Goal: Use online tool/utility: Utilize a website feature to perform a specific function

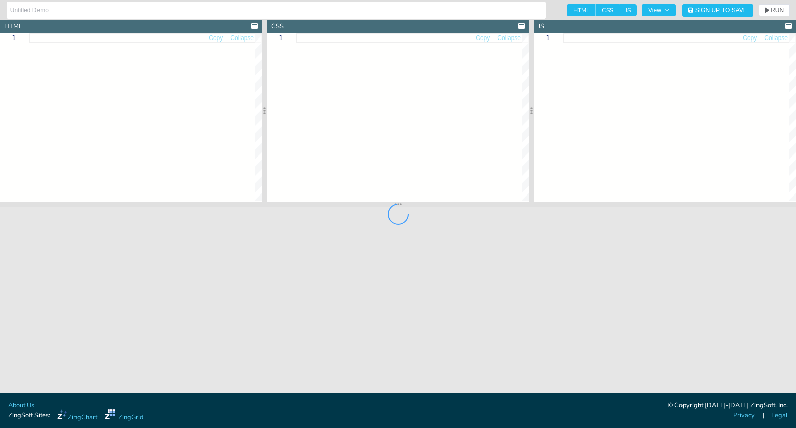
type input "Context Menu"
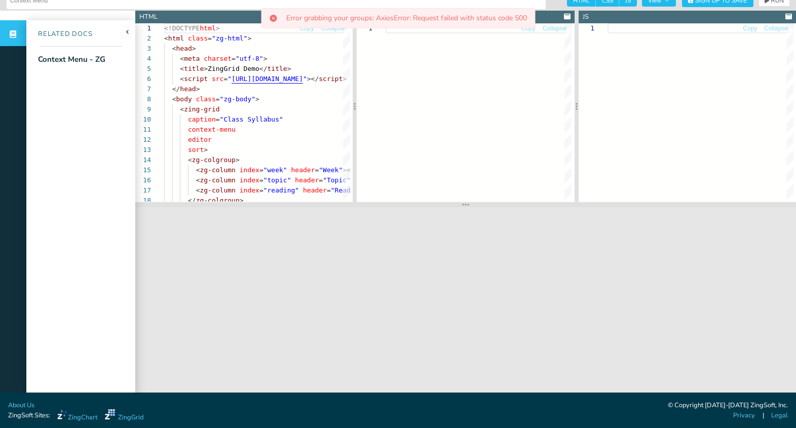
scroll to position [10, 0]
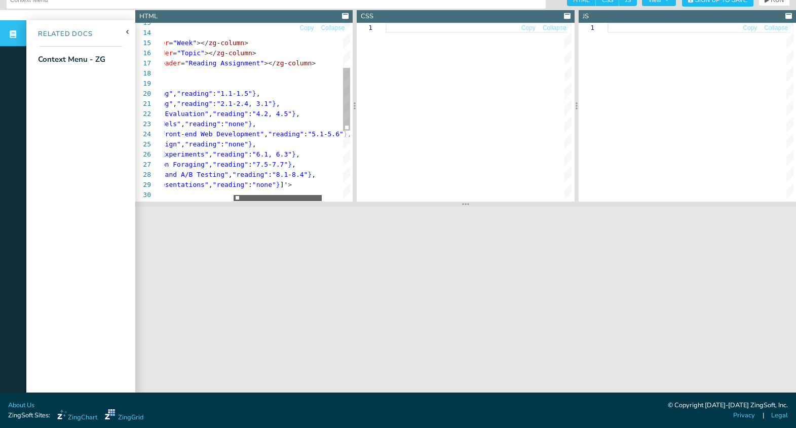
click at [298, 200] on div at bounding box center [278, 198] width 88 height 6
click at [304, 185] on div "sort > < zg-colgroup > < zg-column index = "week" header = "Week" ></ zg-column…" at bounding box center [206, 147] width 376 height 503
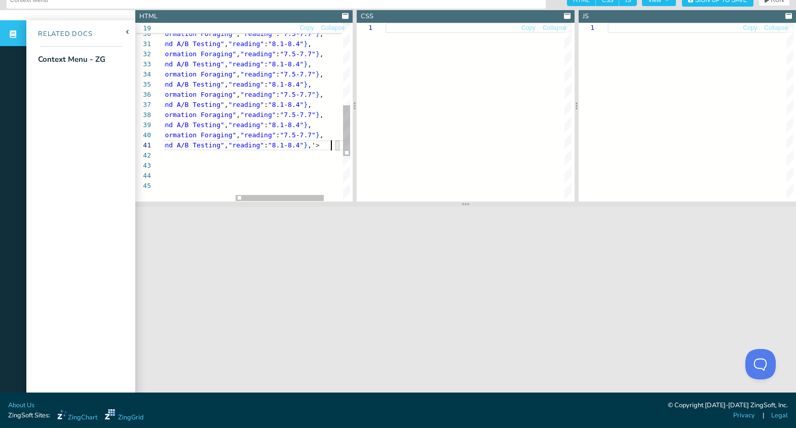
scroll to position [0, 313]
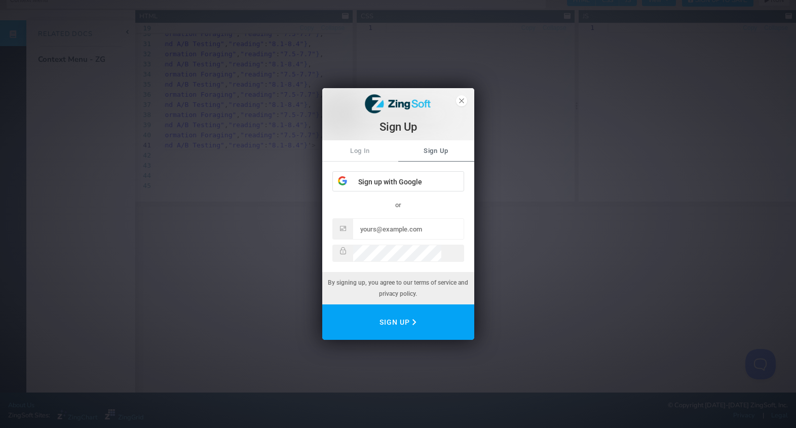
type textarea "{"week": 9, "topic": "Analytics and A/B Testing", "reading": "8.1-8.4"}'> </zg-…"
click at [463, 99] on icon "close" at bounding box center [461, 100] width 5 height 5
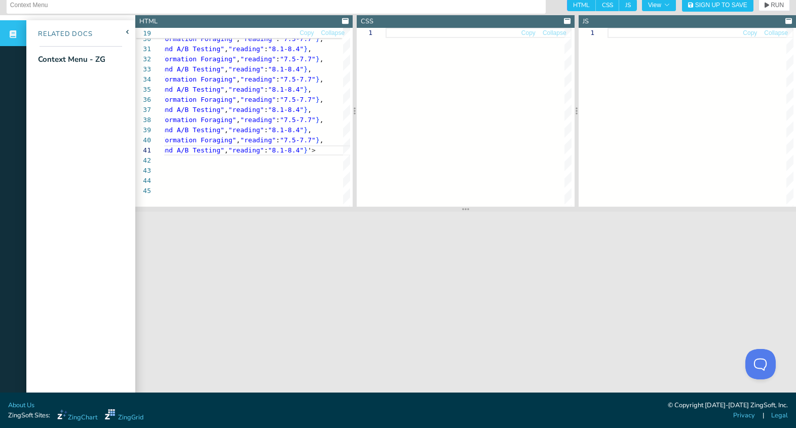
scroll to position [0, 0]
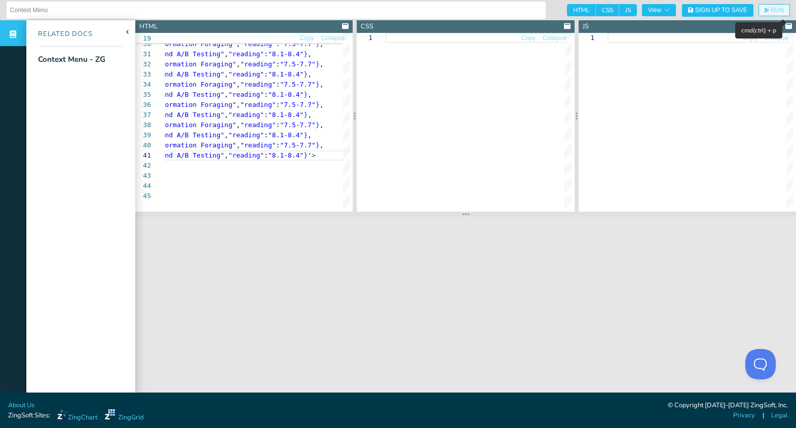
click at [771, 7] on span "RUN" at bounding box center [777, 10] width 13 height 6
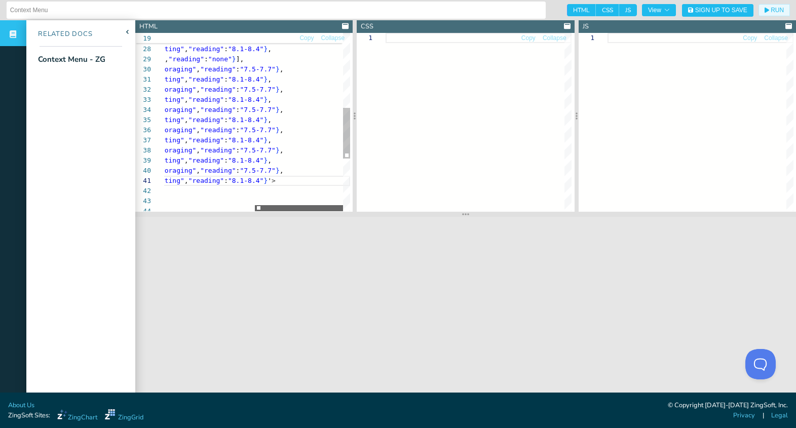
click at [313, 205] on div at bounding box center [299, 208] width 88 height 6
click at [780, 6] on button "RUN" at bounding box center [774, 10] width 31 height 12
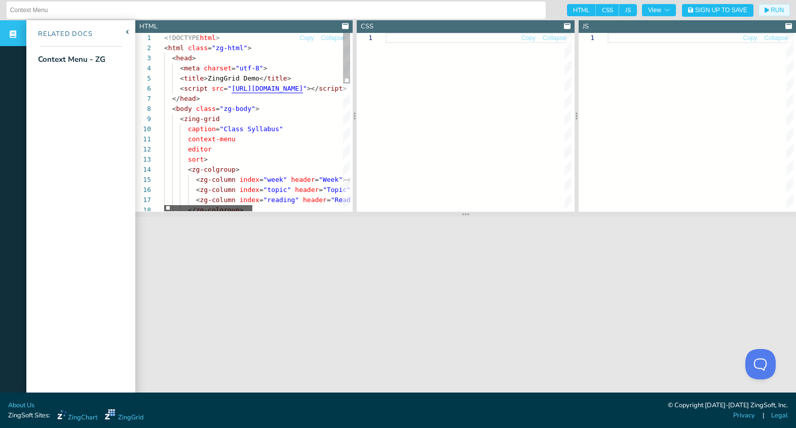
click at [164, 205] on div at bounding box center [208, 208] width 88 height 6
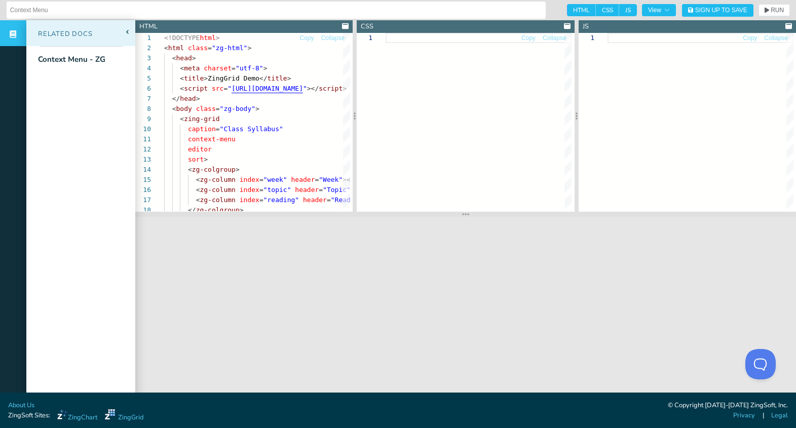
click at [129, 31] on span at bounding box center [128, 32] width 11 height 4
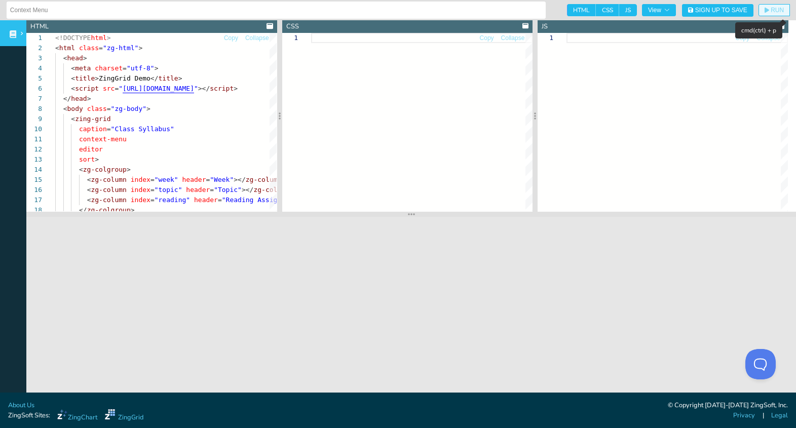
click at [771, 12] on span "RUN" at bounding box center [777, 10] width 13 height 6
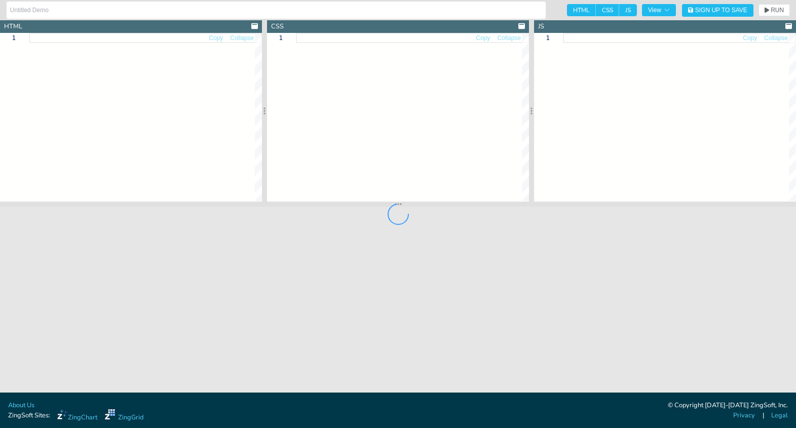
type input "zg-option-list demo"
type textarea "<!DOCTYPE html> <html> <head> <meta charset="utf-8"> <title>ZingGrid Demo</titl…"
type textarea "html, body { height:100%; width:100%; margin:0; padding:0; } zg-caption h1 { fo…"
type textarea "jsGrid.pager=true; jsGrid.pageSizeOptions = '5,10,15'; jsGrid.pageSize = '10';"
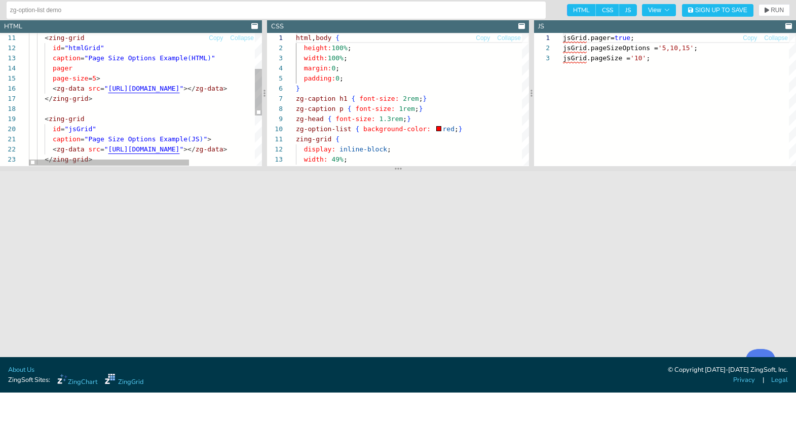
type textarea "<zing-grid id="htmlGrid" caption="Page Size Options Example (HTML)" pager page-…"
drag, startPoint x: 52, startPoint y: 79, endPoint x: 97, endPoint y: 81, distance: 45.2
click at [97, 81] on div "< zing-grid id = "htmlGrid" caption = "Page Size Options Example ( HTML ) " pag…" at bounding box center [193, 120] width 328 height 376
